Goal: Transaction & Acquisition: Book appointment/travel/reservation

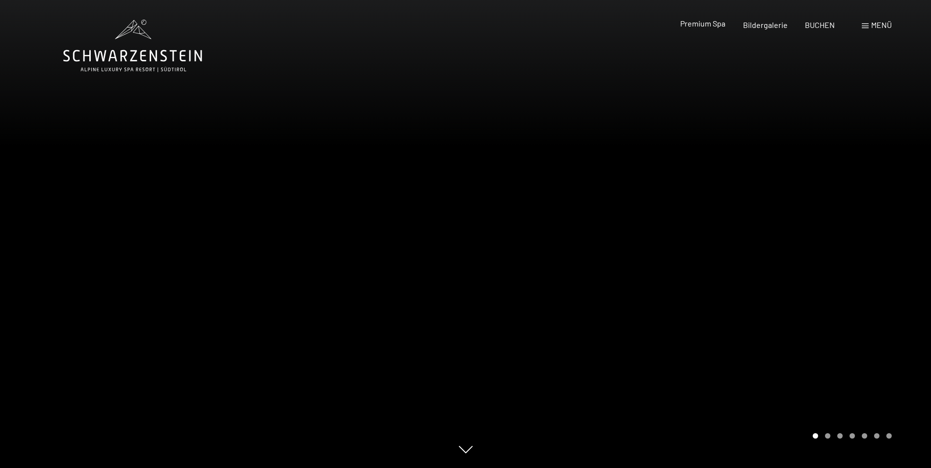
click at [713, 22] on span "Premium Spa" at bounding box center [702, 23] width 45 height 9
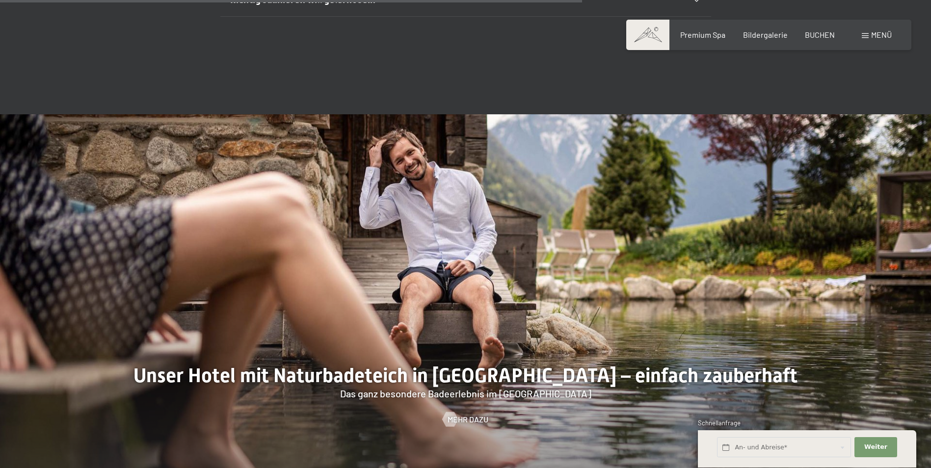
scroll to position [3924, 0]
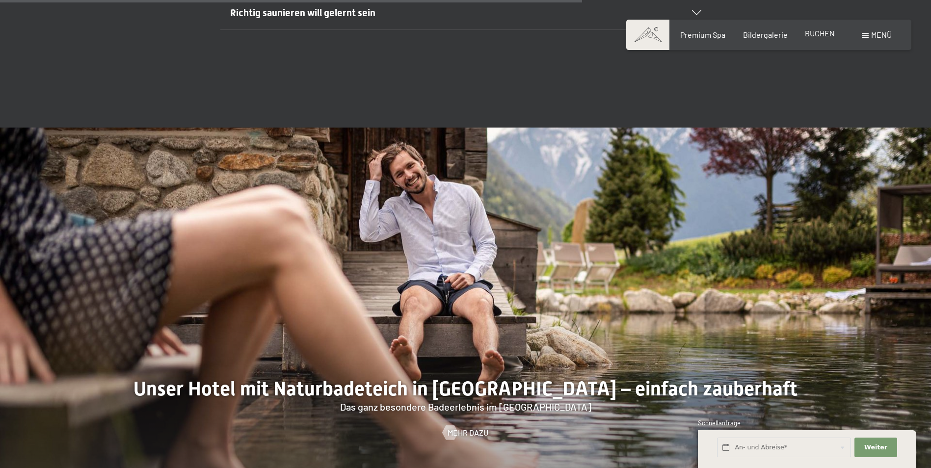
click at [821, 33] on span "BUCHEN" at bounding box center [819, 32] width 30 height 9
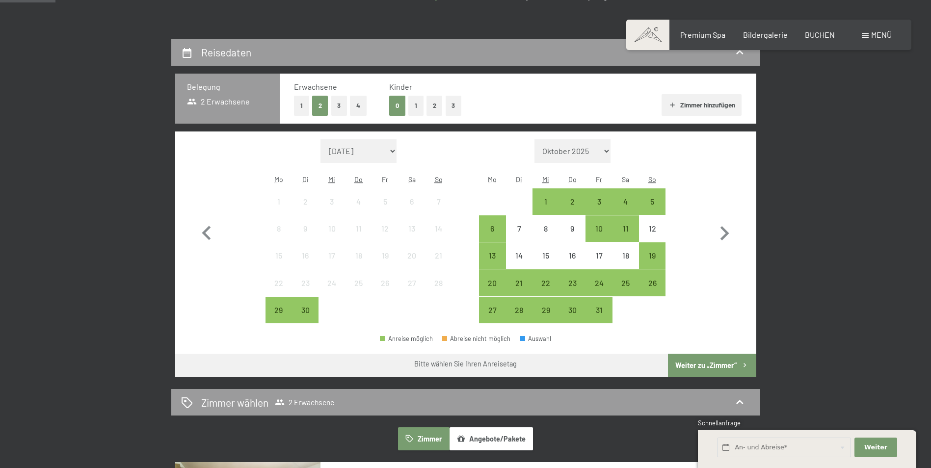
scroll to position [196, 0]
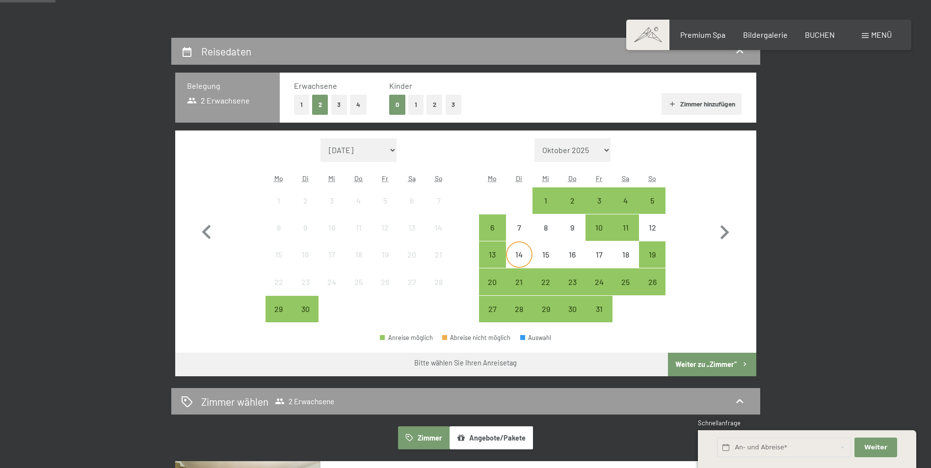
click at [525, 252] on div "14" at bounding box center [519, 263] width 25 height 25
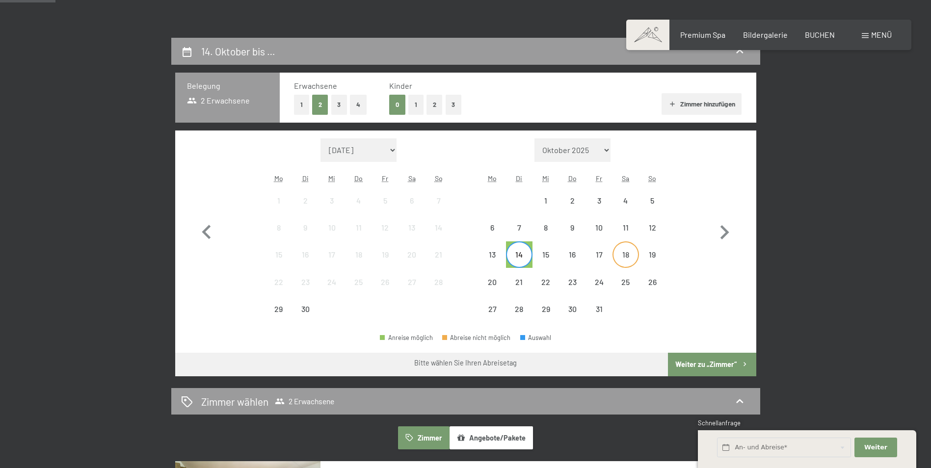
click at [621, 253] on div "18" at bounding box center [625, 263] width 25 height 25
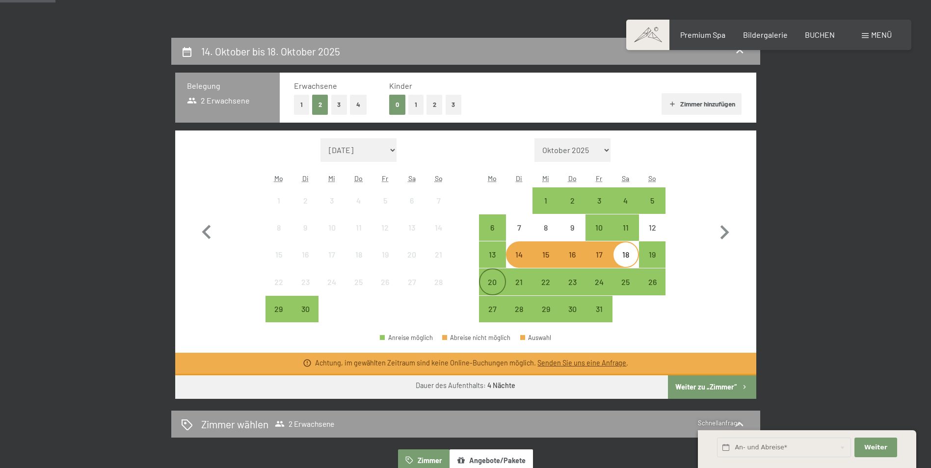
click at [495, 278] on div "20" at bounding box center [492, 290] width 25 height 25
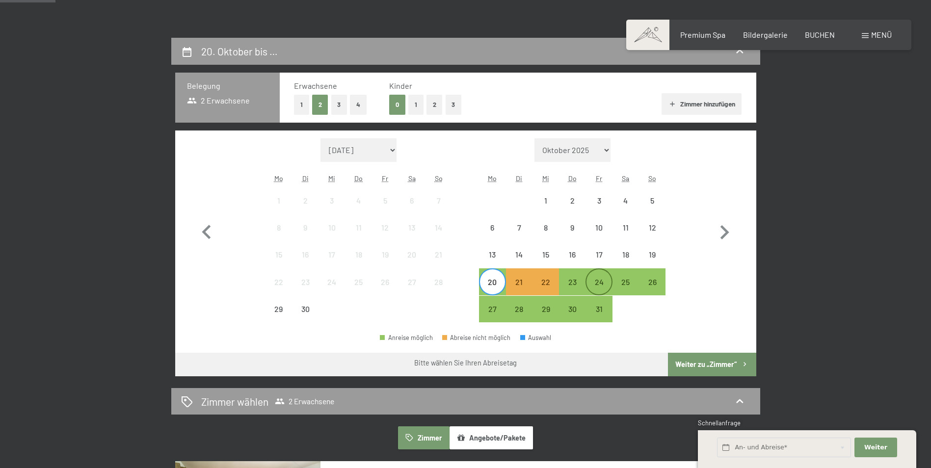
click at [601, 277] on div "24" at bounding box center [598, 281] width 25 height 25
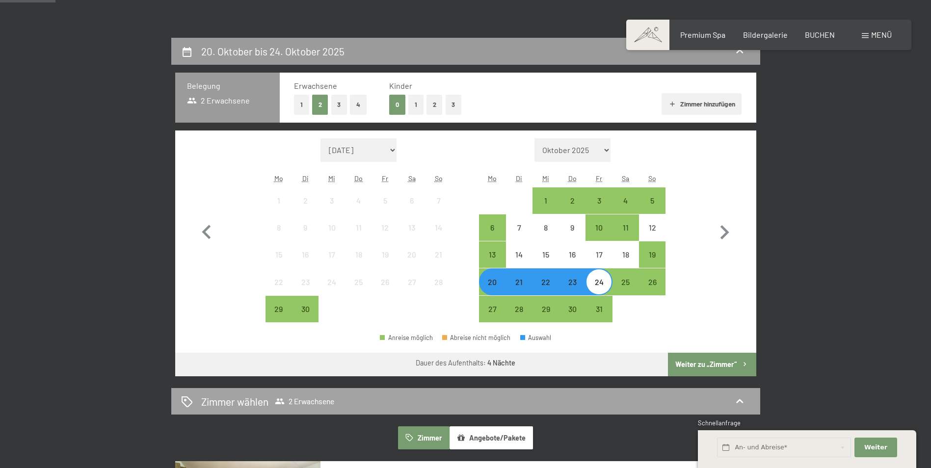
click at [699, 364] on button "Weiter zu „Zimmer“" at bounding box center [712, 365] width 88 height 24
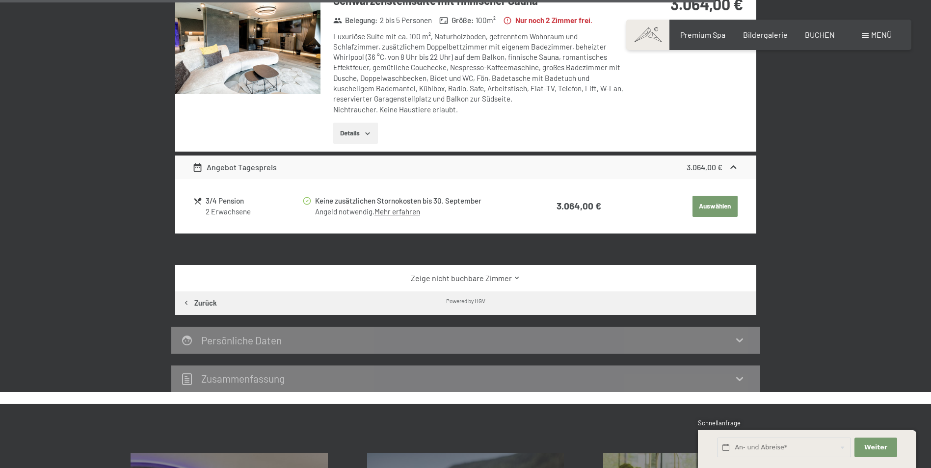
scroll to position [1804, 0]
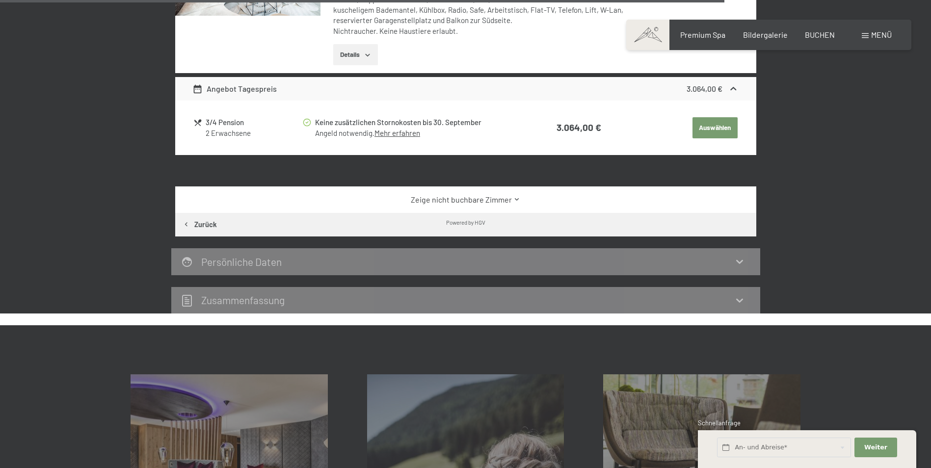
click at [508, 201] on link "Zeige nicht buchbare Zimmer" at bounding box center [465, 199] width 546 height 11
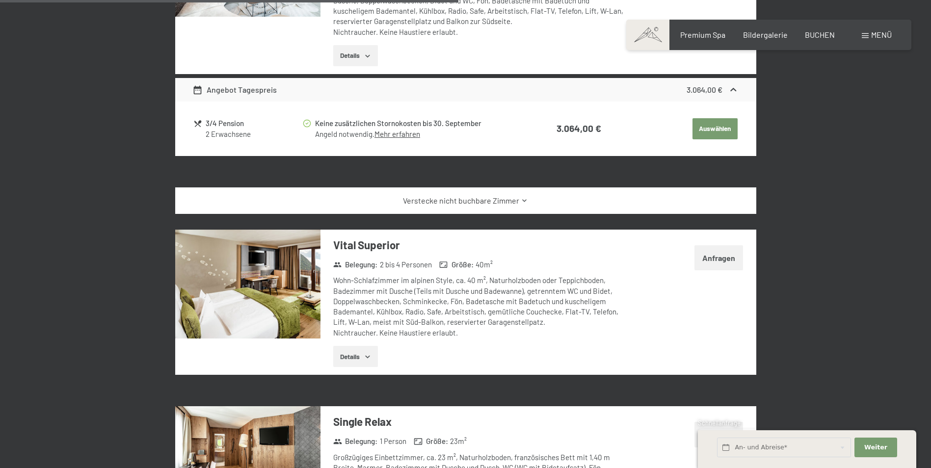
scroll to position [1755, 0]
